Goal: Information Seeking & Learning: Find contact information

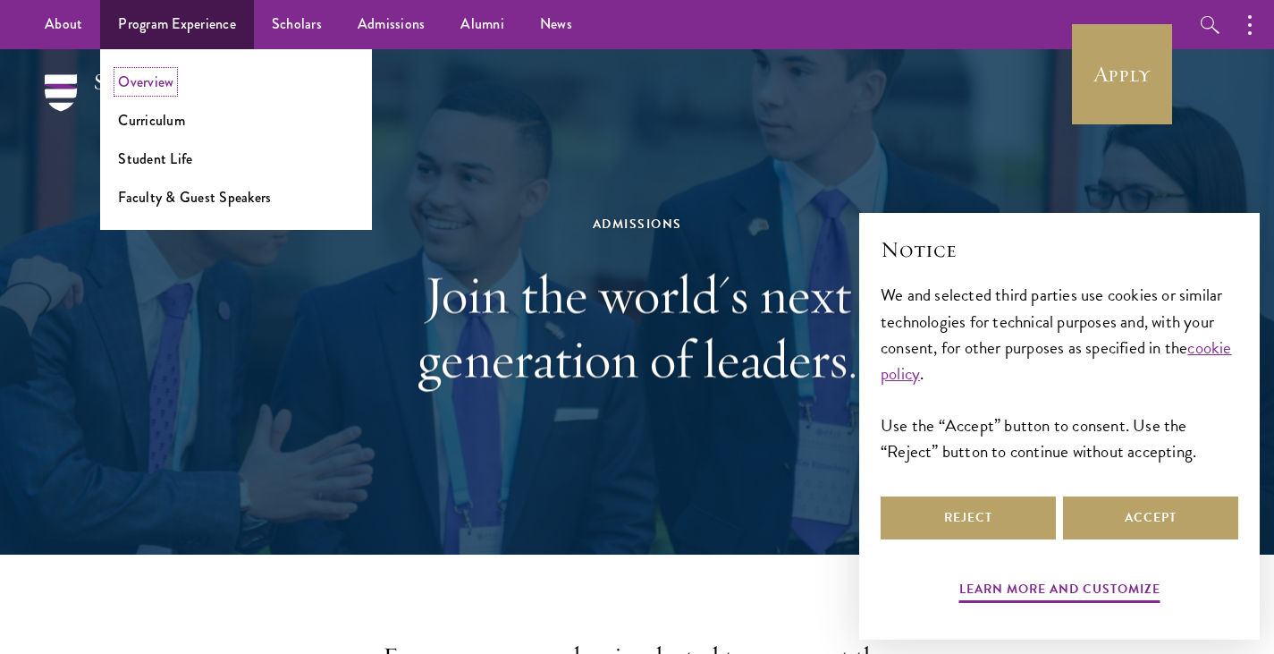
click at [162, 83] on link "Overview" at bounding box center [145, 82] width 55 height 21
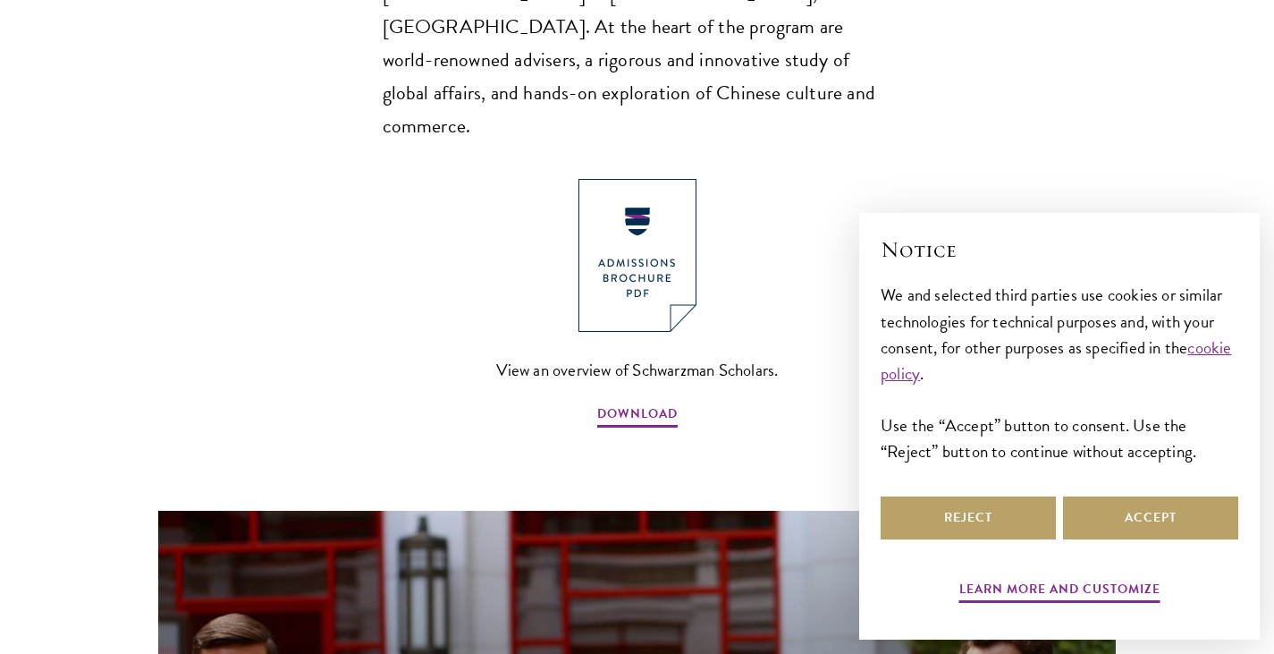
scroll to position [1347, 0]
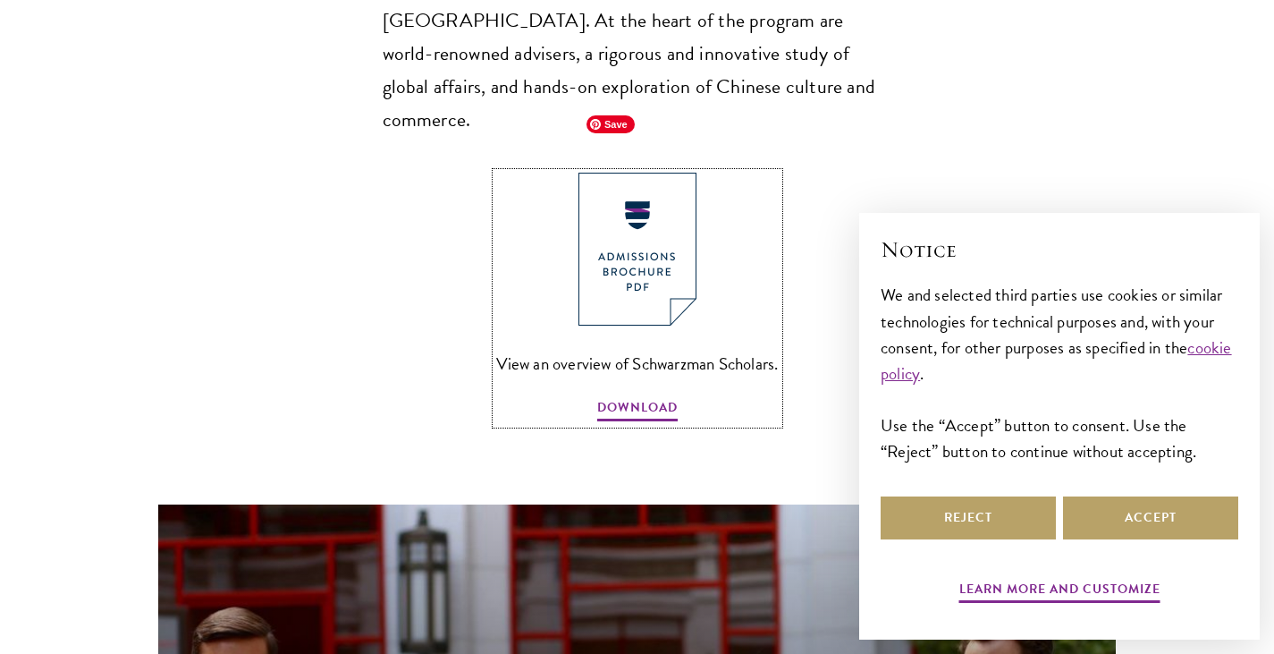
click at [607, 205] on img at bounding box center [637, 249] width 118 height 153
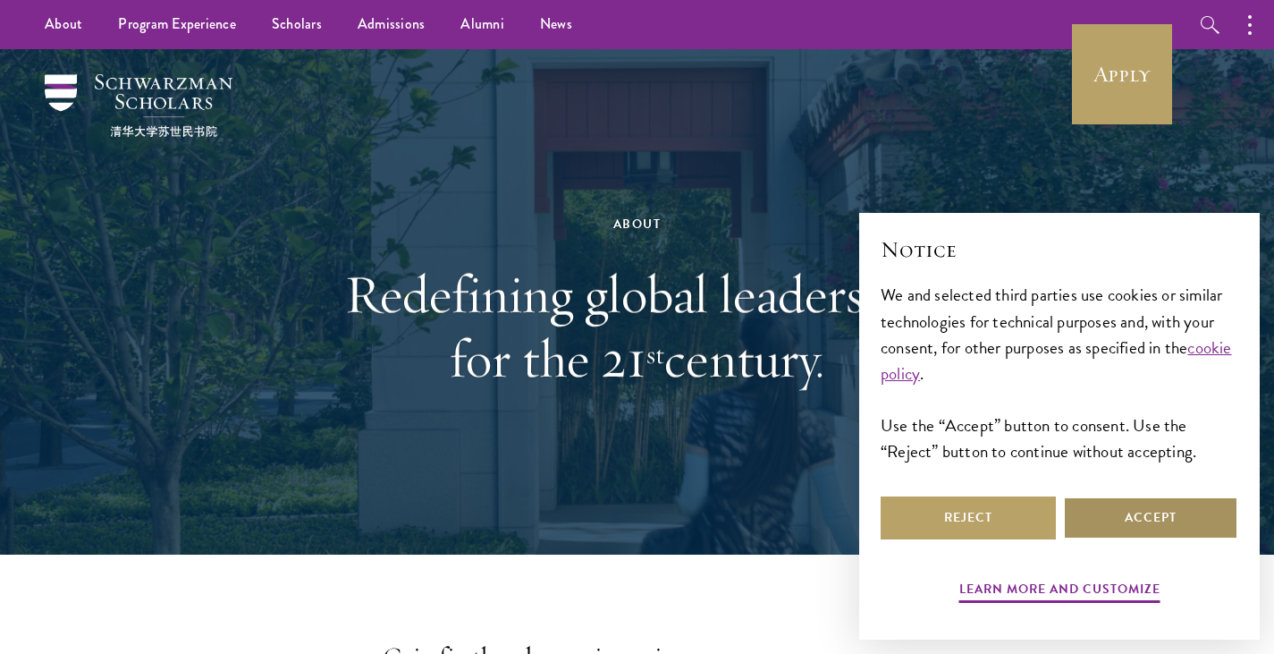
click at [1108, 513] on button "Accept" at bounding box center [1150, 517] width 175 height 43
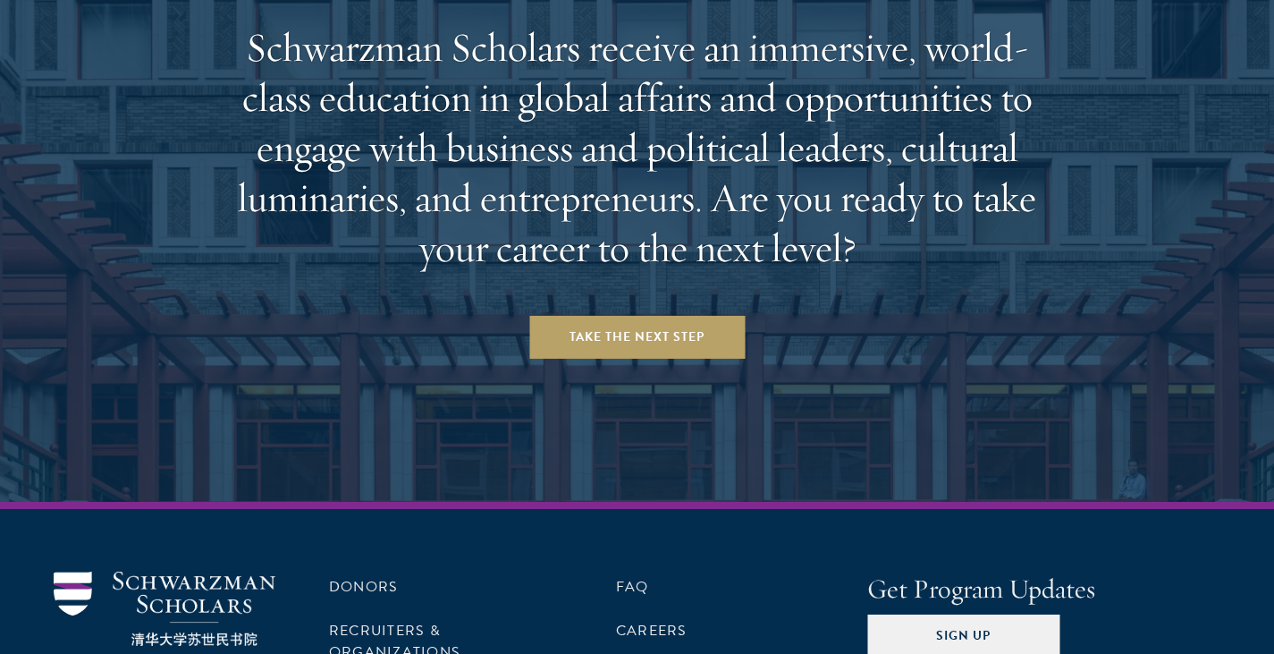
scroll to position [7521, 0]
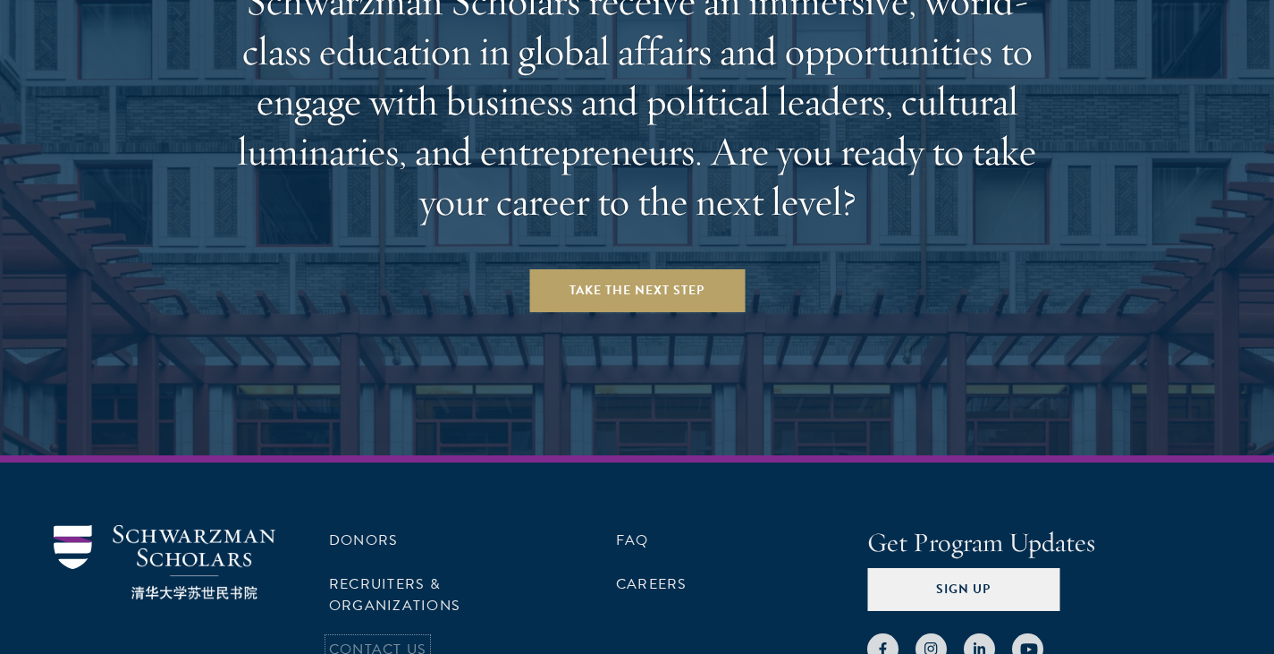
click at [404, 638] on link "Contact Us" at bounding box center [377, 648] width 97 height 21
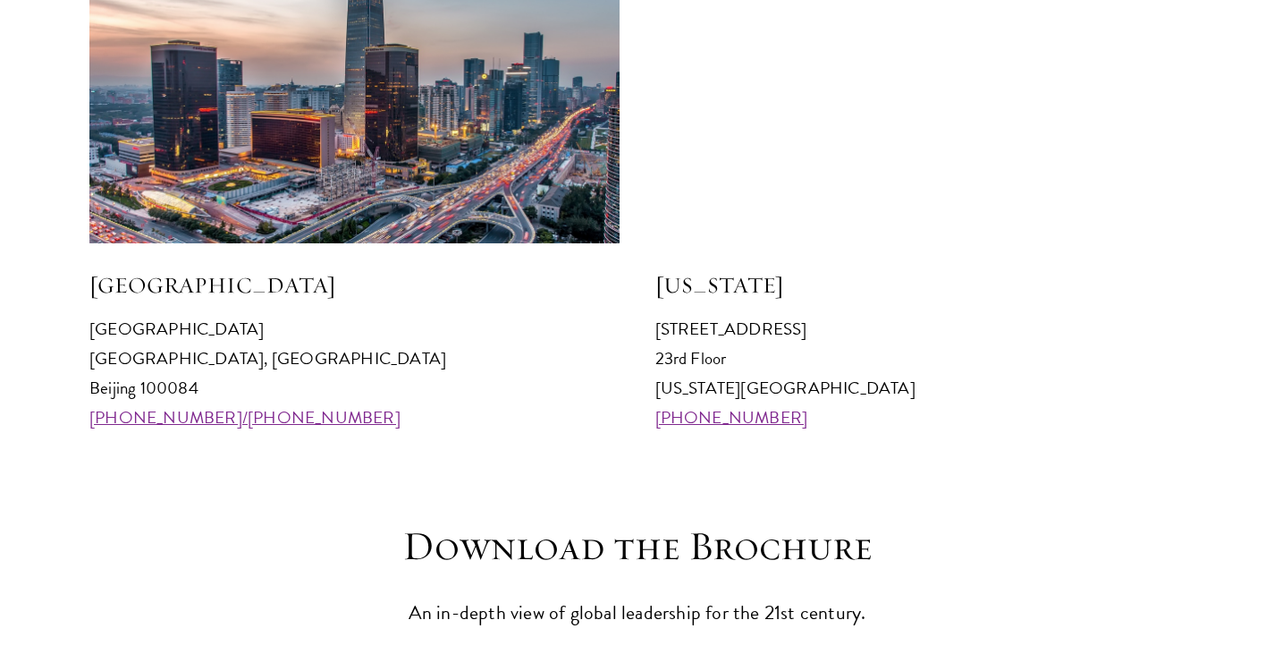
scroll to position [1819, 0]
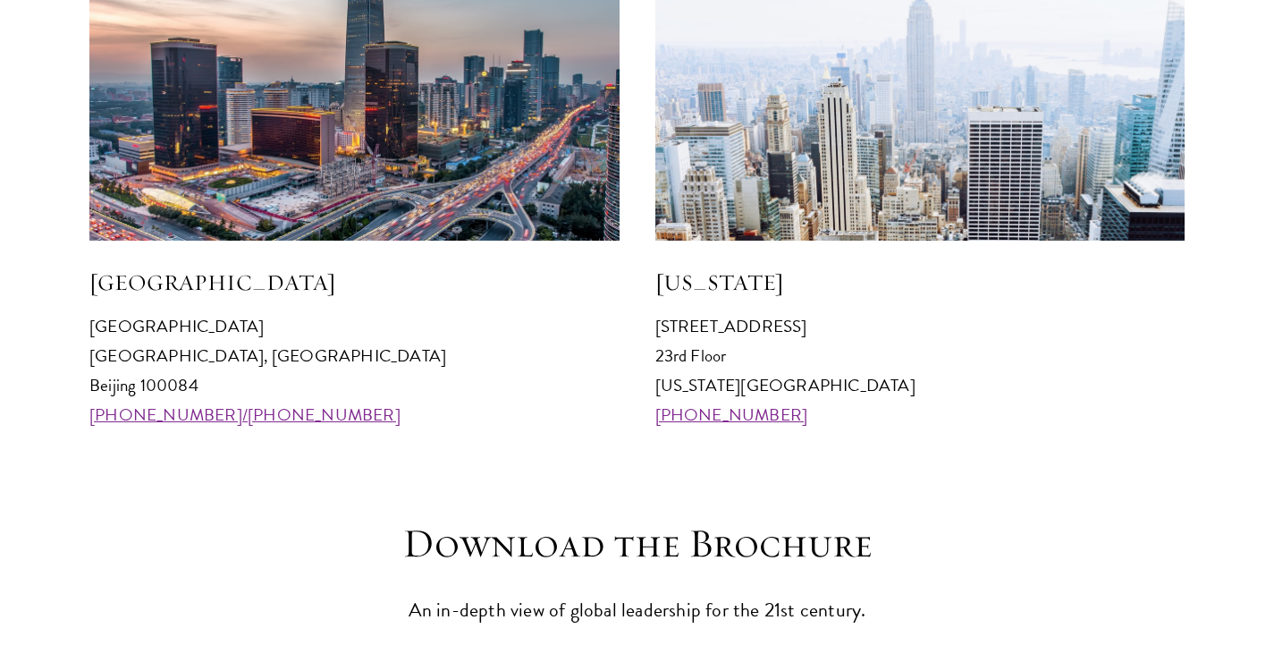
drag, startPoint x: 663, startPoint y: 328, endPoint x: 788, endPoint y: 410, distance: 149.8
click at [788, 410] on p "[STREET_ADDRESS][US_STATE] [PHONE_NUMBER]" at bounding box center [920, 370] width 530 height 118
copy p "[STREET_ADDRESS][US_STATE] [PHONE_NUMBER]"
